Goal: Task Accomplishment & Management: Use online tool/utility

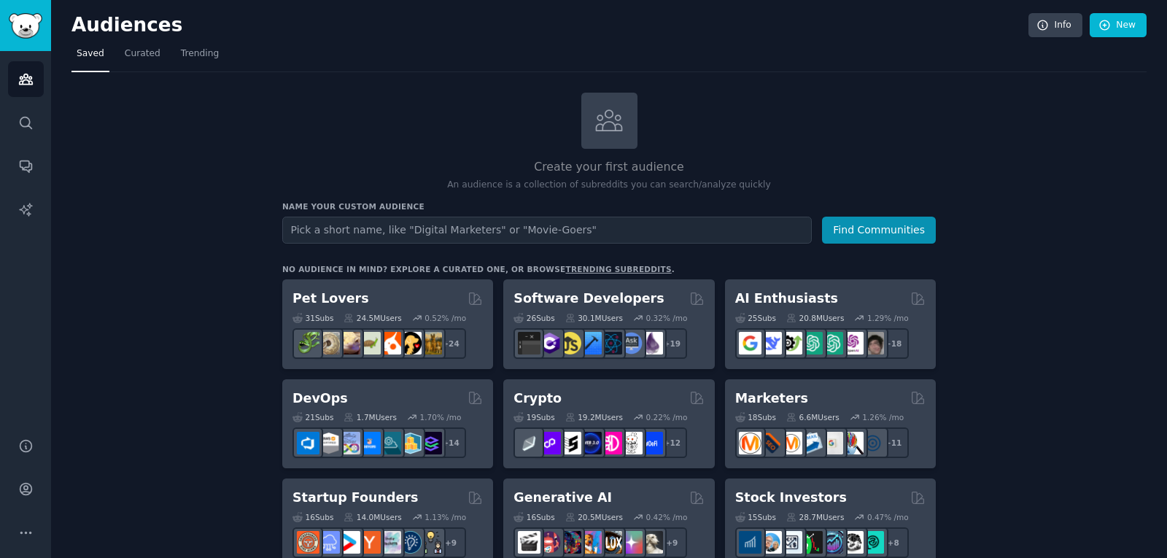
click at [344, 227] on input "text" at bounding box center [546, 230] width 529 height 27
type input "[PERSON_NAME] [PERSON_NAME]"
click at [906, 225] on button "Find Communities" at bounding box center [879, 230] width 114 height 27
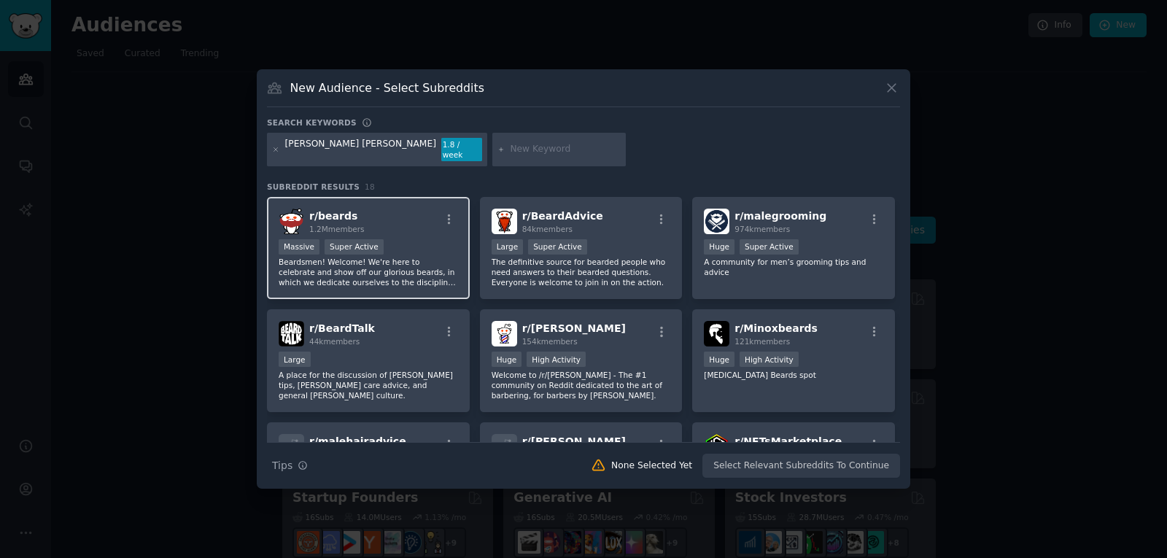
click at [405, 245] on div "Massive Super Active" at bounding box center [368, 248] width 179 height 18
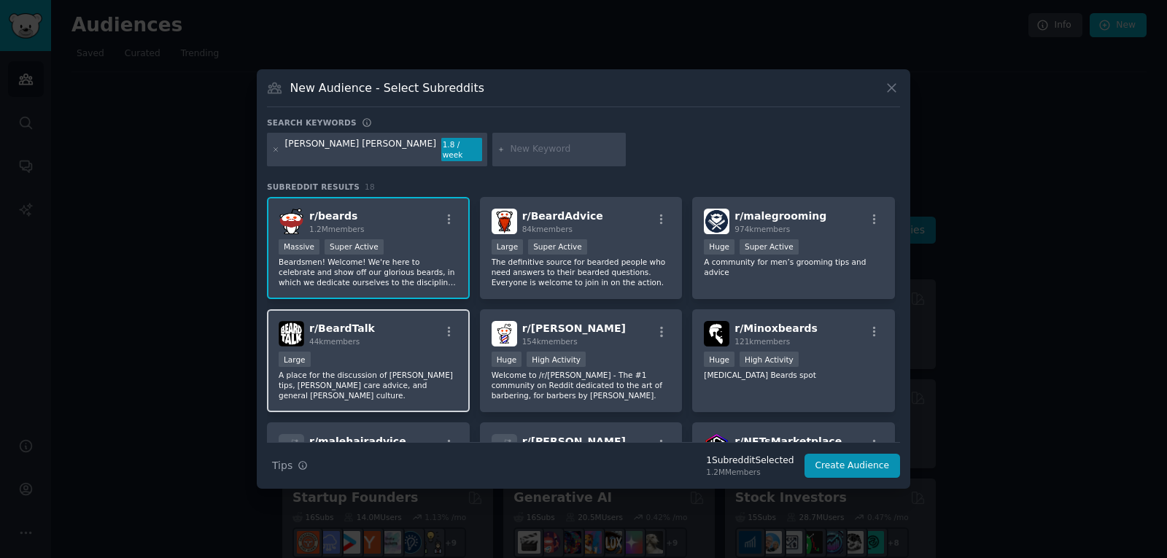
click at [392, 374] on p "A place for the discussion of [PERSON_NAME] tips, [PERSON_NAME] care advice, an…" at bounding box center [368, 385] width 179 height 31
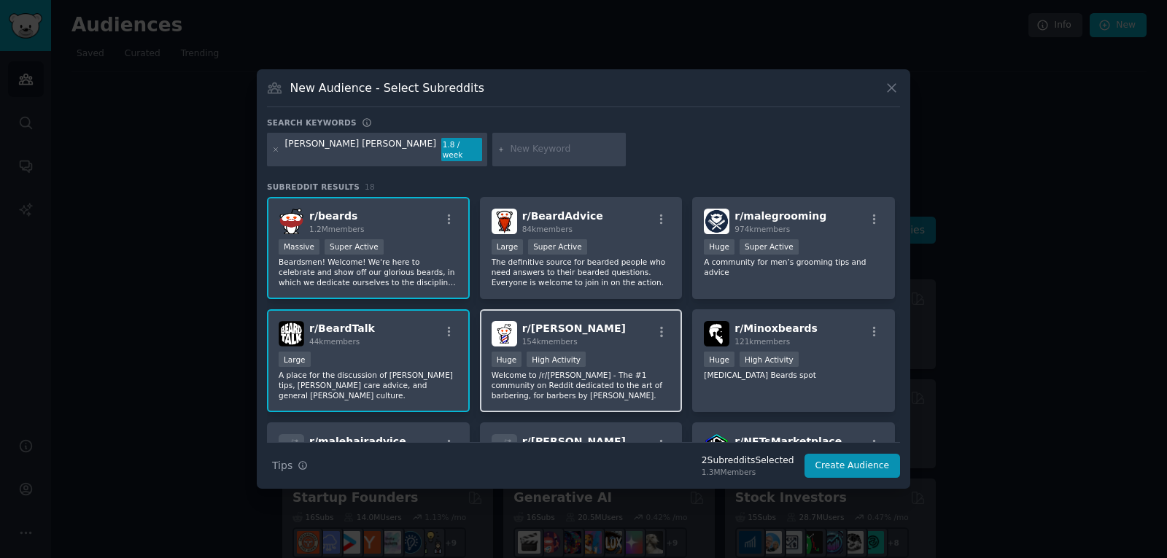
click at [640, 309] on div "r/ [PERSON_NAME] 154k members 100,000 - 1,000,000 members Huge High Activity We…" at bounding box center [581, 360] width 203 height 103
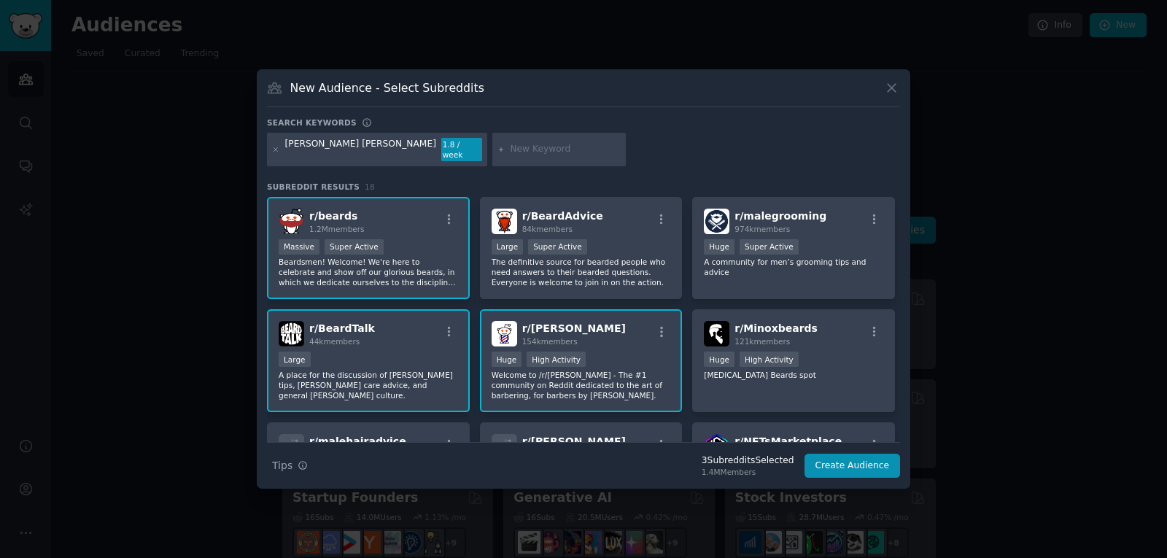
click at [640, 309] on div "r/ [PERSON_NAME] 154k members 100,000 - 1,000,000 members Huge High Activity We…" at bounding box center [581, 360] width 203 height 103
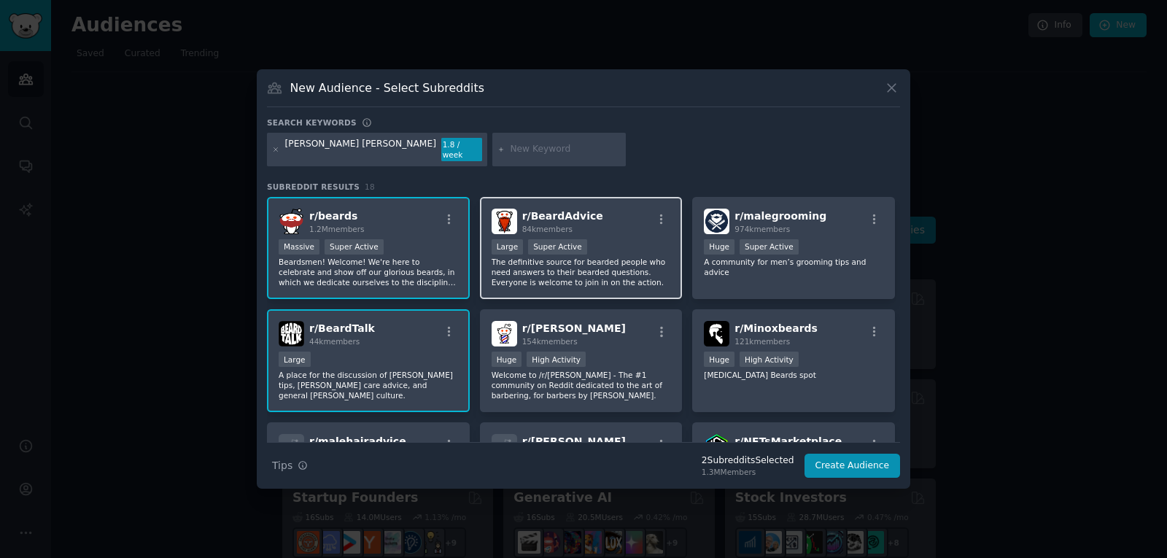
click at [628, 257] on p "The definitive source for bearded people who need answers to their bearded ques…" at bounding box center [580, 272] width 179 height 31
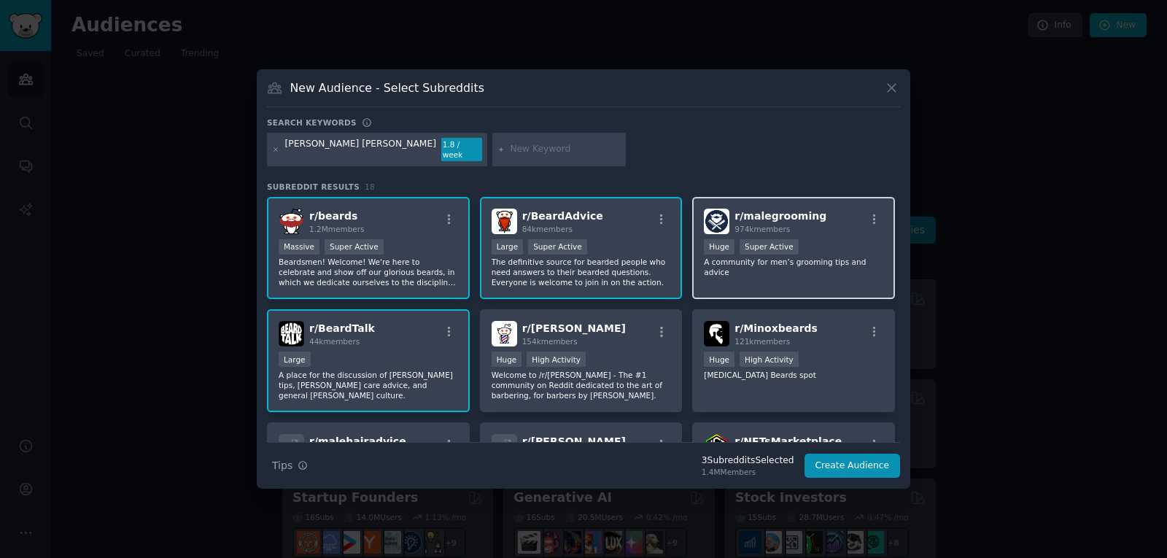
click at [789, 272] on div "r/ malegrooming 974k members Huge Super Active A community for men’s grooming t…" at bounding box center [793, 248] width 203 height 103
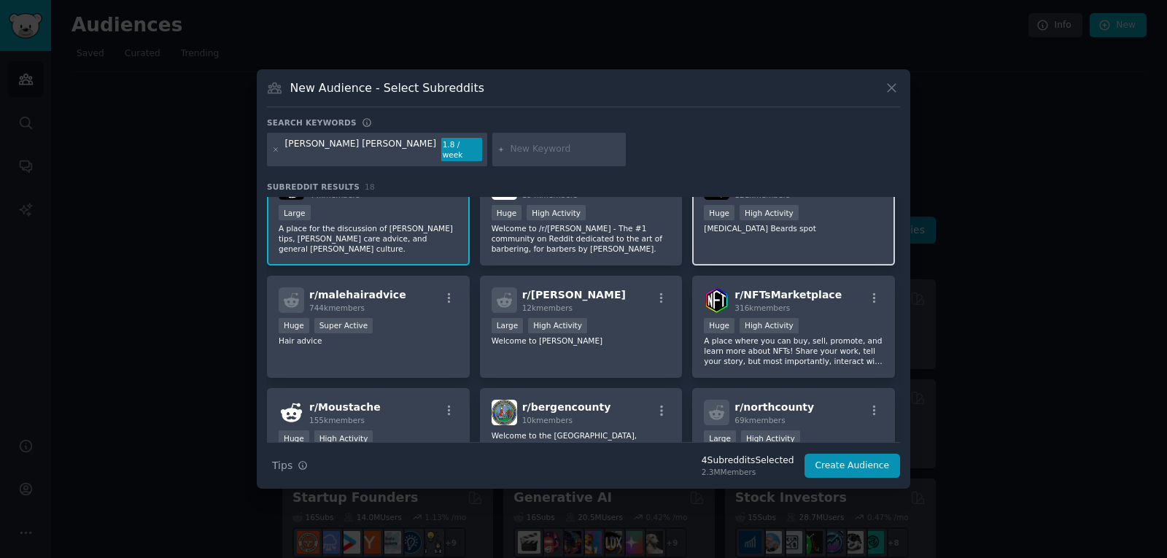
scroll to position [149, 0]
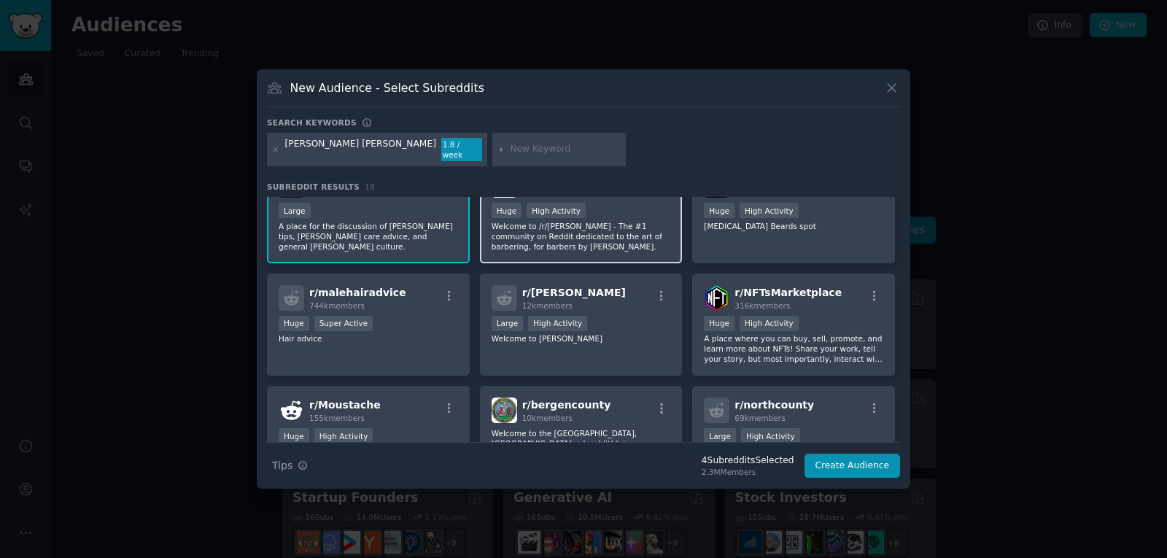
click at [624, 232] on p "Welcome to /r/[PERSON_NAME] - The #1 community on Reddit dedicated to the art o…" at bounding box center [580, 236] width 179 height 31
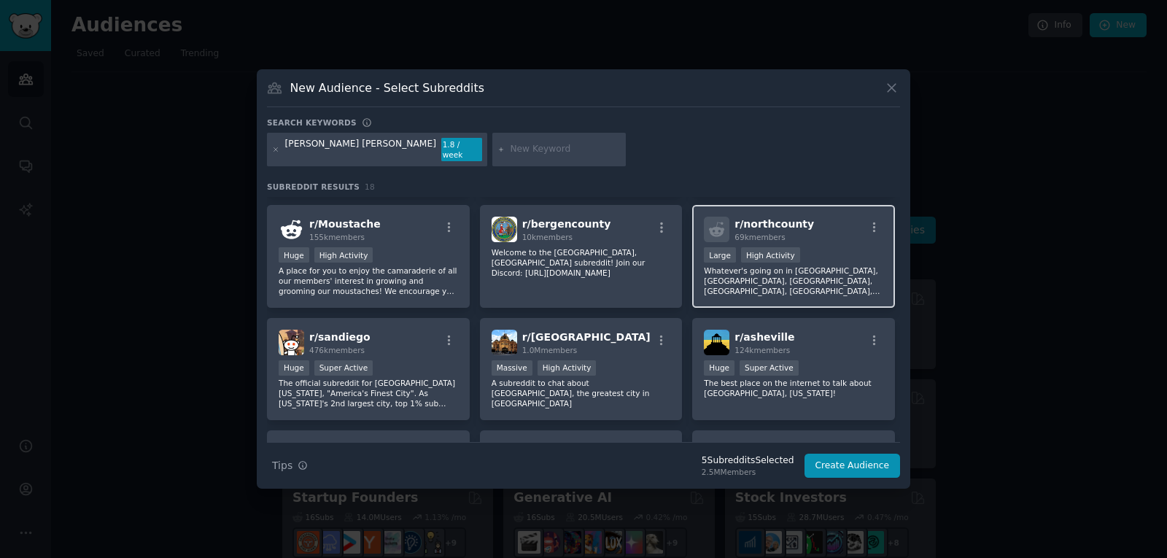
scroll to position [330, 0]
click at [845, 459] on button "Create Audience" at bounding box center [852, 465] width 96 height 25
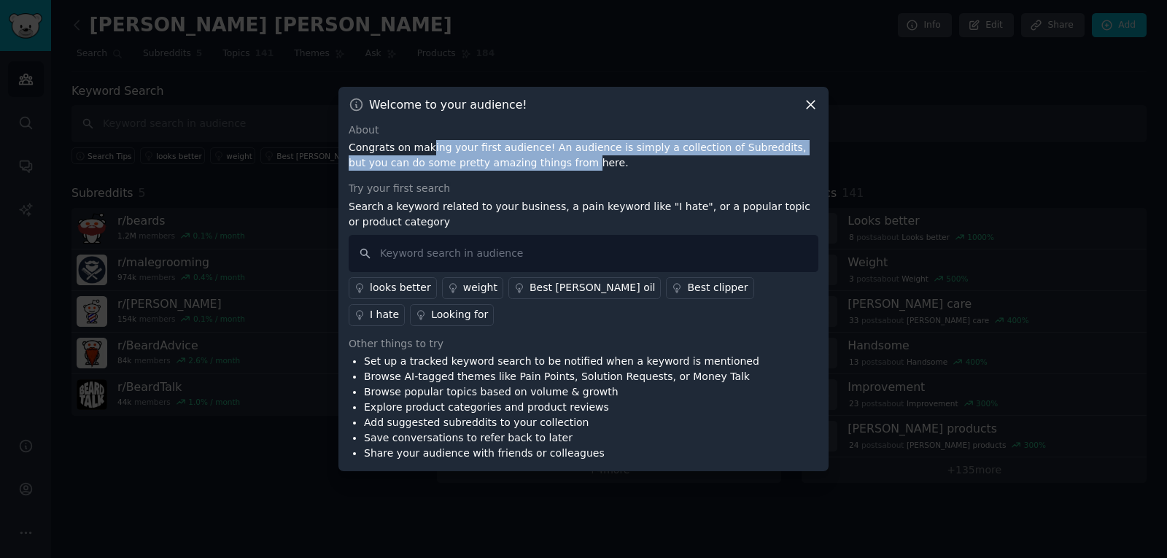
drag, startPoint x: 424, startPoint y: 157, endPoint x: 517, endPoint y: 173, distance: 94.0
click at [517, 171] on p "Congrats on making your first audience! An audience is simply a collection of S…" at bounding box center [584, 155] width 470 height 31
click at [693, 157] on p "Congrats on making your first audience! An audience is simply a collection of S…" at bounding box center [584, 155] width 470 height 31
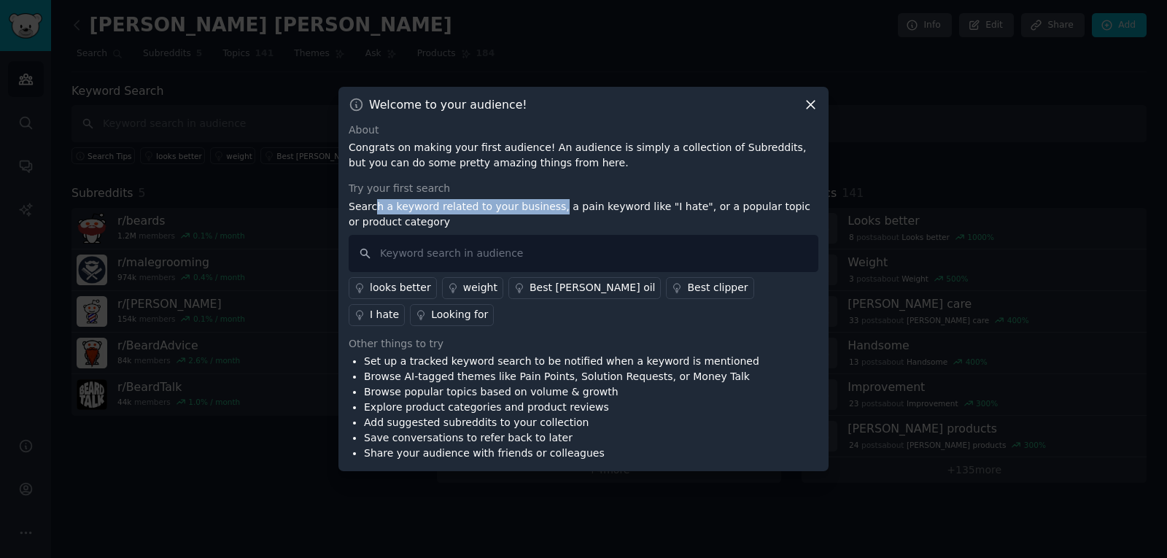
drag, startPoint x: 375, startPoint y: 219, endPoint x: 540, endPoint y: 219, distance: 164.0
click at [540, 219] on p "Search a keyword related to your business, a pain keyword like "I hate", or a p…" at bounding box center [584, 214] width 470 height 31
drag, startPoint x: 540, startPoint y: 222, endPoint x: 634, endPoint y: 220, distance: 94.1
click at [634, 220] on p "Search a keyword related to your business, a pain keyword like "I hate", or a p…" at bounding box center [584, 214] width 470 height 31
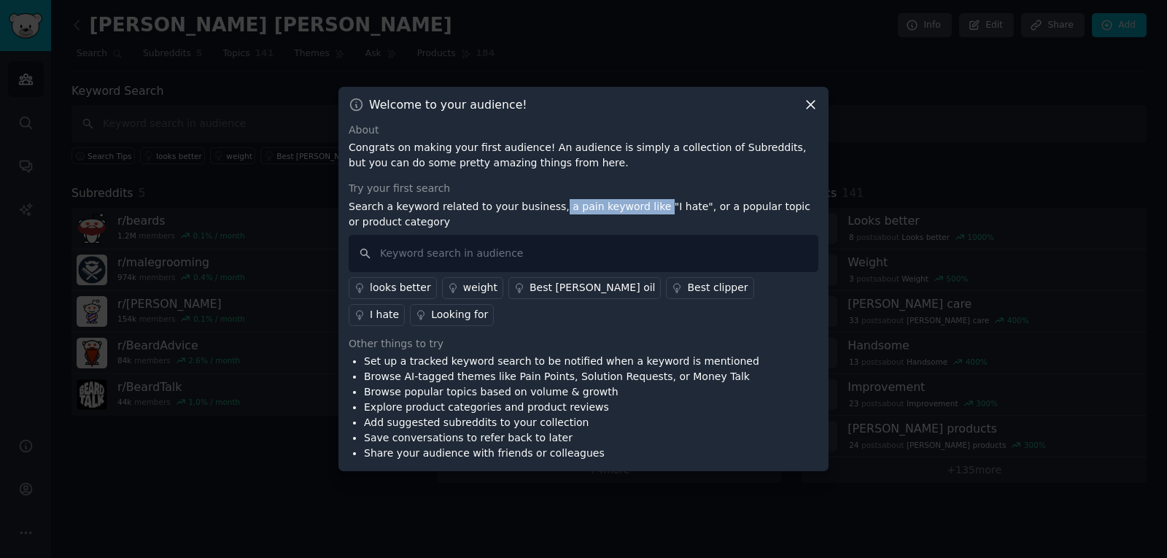
click at [541, 295] on div "Best [PERSON_NAME] oil" at bounding box center [592, 287] width 126 height 15
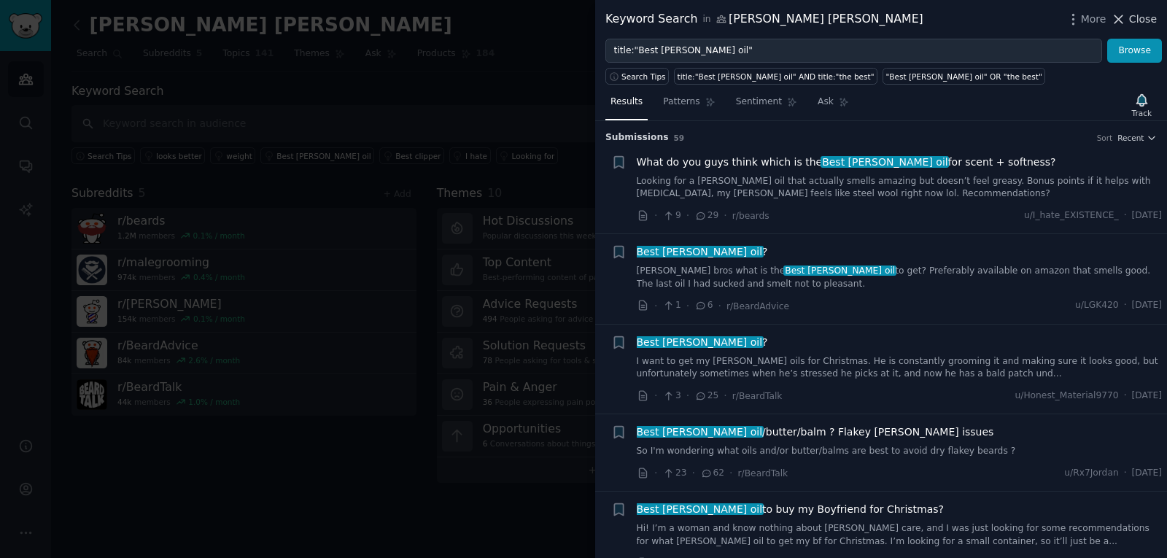
click at [1138, 24] on span "Close" at bounding box center [1143, 19] width 28 height 15
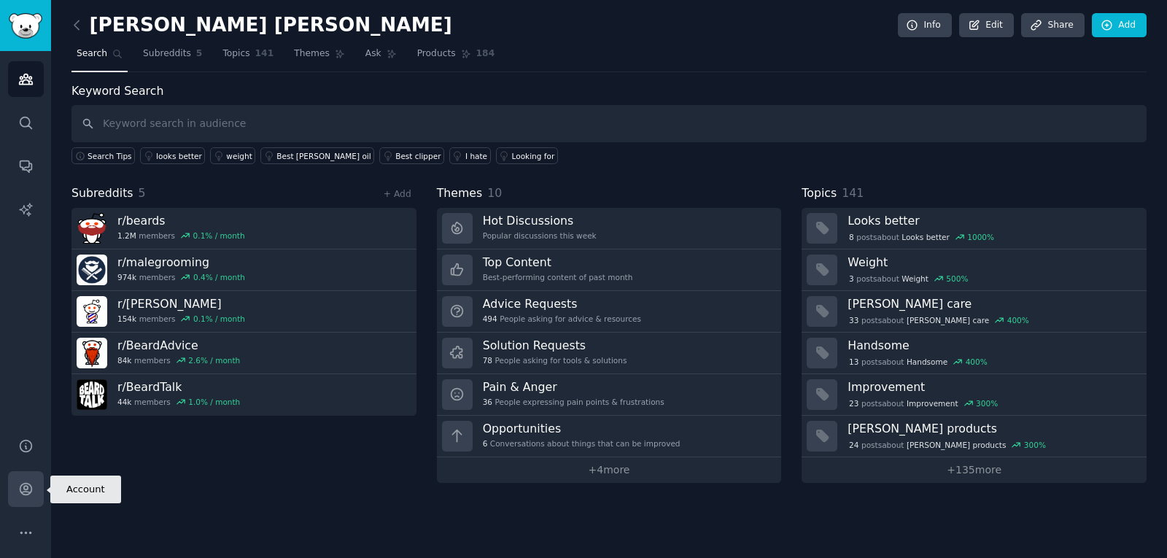
click at [25, 479] on link "Account" at bounding box center [26, 489] width 36 height 36
